Goal: Understand site structure: Understand site structure

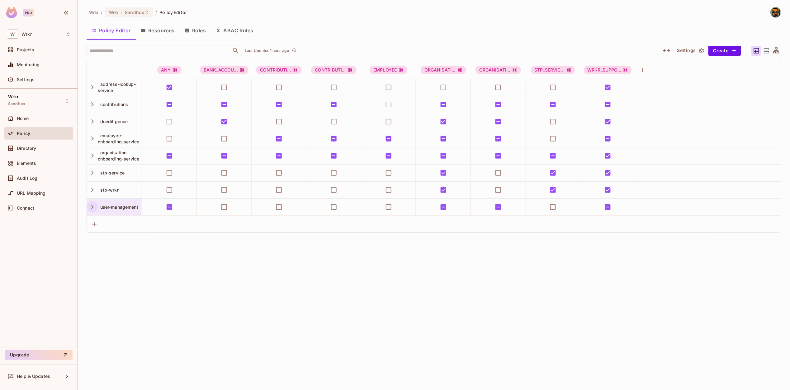
click at [93, 205] on icon "button" at bounding box center [92, 207] width 8 height 8
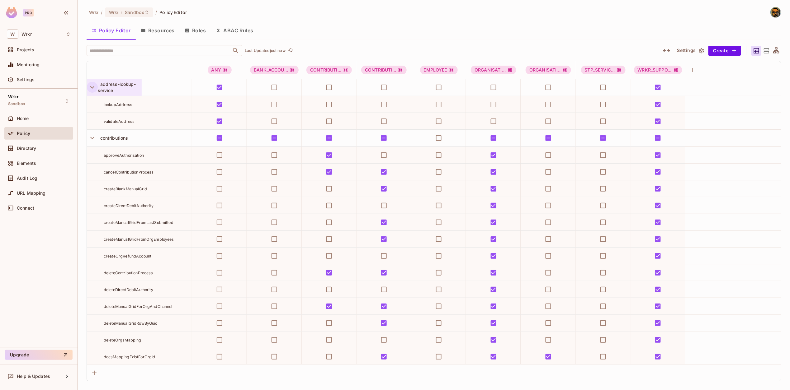
click at [90, 87] on icon "button" at bounding box center [92, 87] width 8 height 8
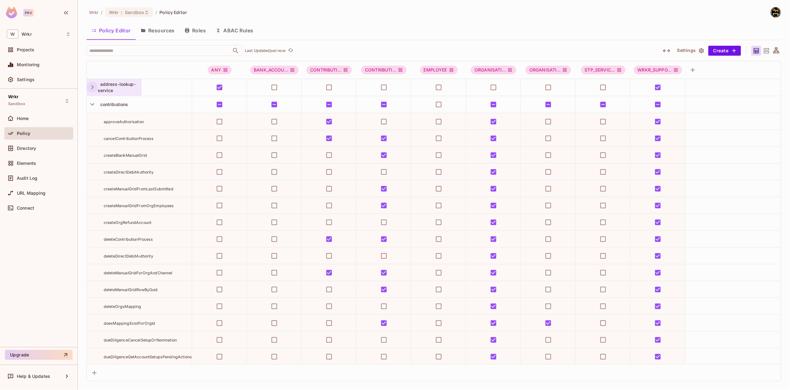
click at [92, 105] on icon "button" at bounding box center [92, 104] width 4 height 2
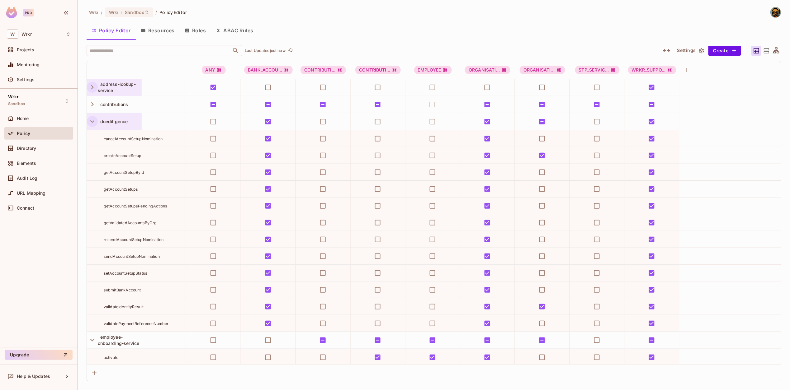
click at [91, 122] on icon "button" at bounding box center [92, 121] width 4 height 2
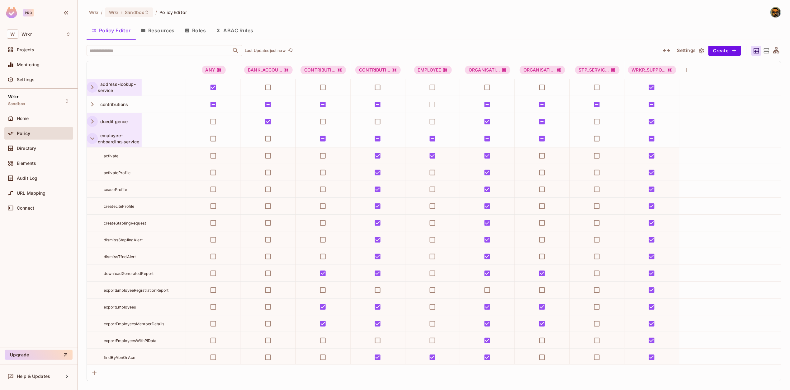
click at [94, 139] on icon "button" at bounding box center [92, 138] width 8 height 8
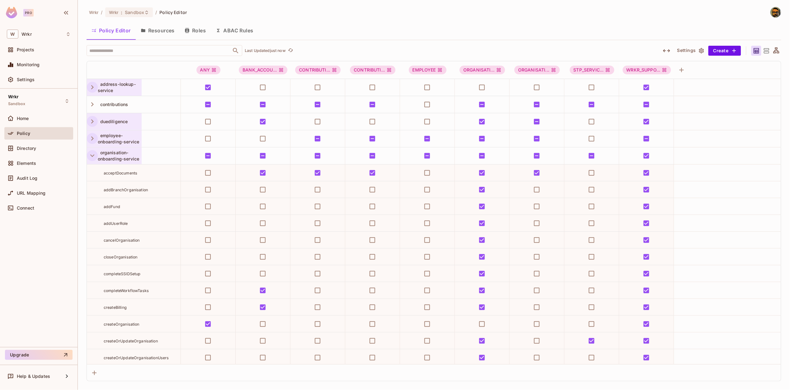
click at [92, 155] on icon "button" at bounding box center [92, 156] width 8 height 8
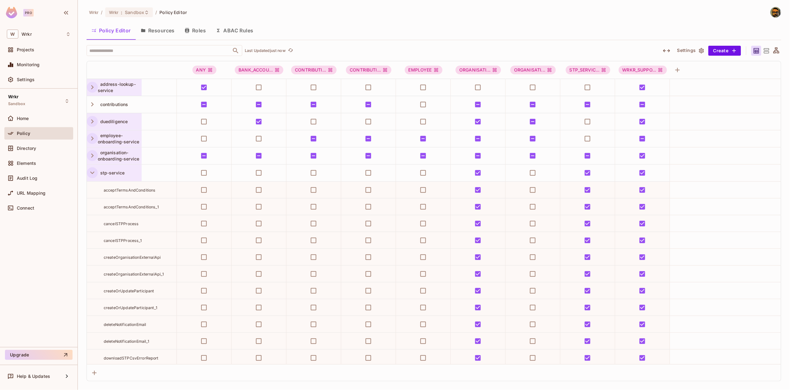
click at [93, 174] on icon "button" at bounding box center [92, 173] width 8 height 8
click at [92, 192] on icon "button" at bounding box center [92, 190] width 8 height 8
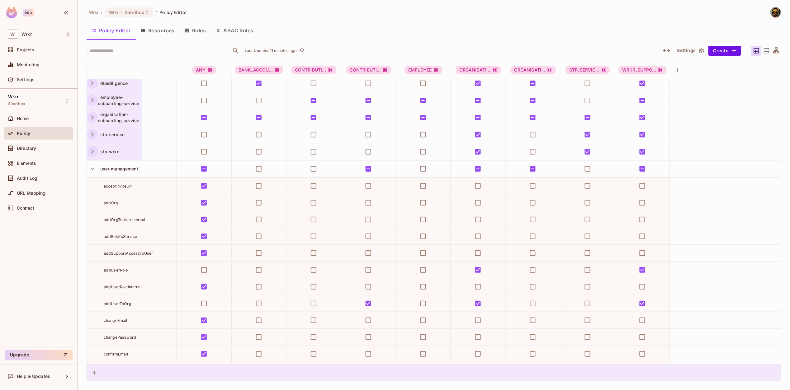
scroll to position [38, 0]
